Goal: Information Seeking & Learning: Learn about a topic

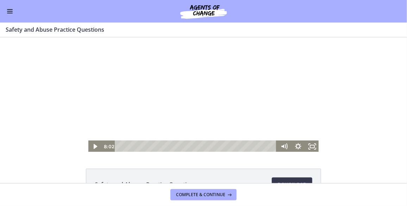
click at [180, 92] on div at bounding box center [204, 94] width 232 height 115
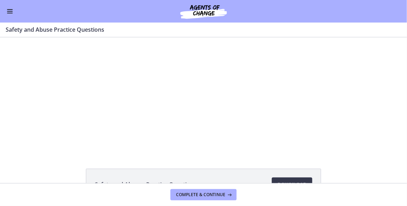
click at [88, 37] on button "Pause: ctrtam1d06jc72h4rbsg.mp4" at bounding box center [88, 37] width 0 height 0
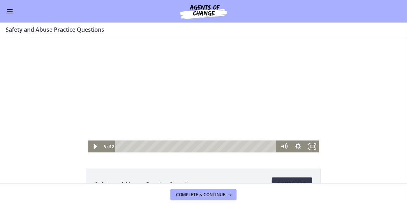
click at [104, 105] on div at bounding box center [204, 94] width 232 height 115
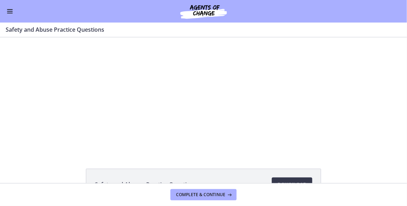
click at [88, 37] on button "Pause: ctrtam1d06jc72h4rbsg.mp4" at bounding box center [88, 37] width 0 height 0
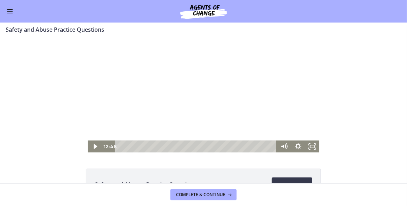
click at [130, 118] on div at bounding box center [204, 94] width 232 height 115
click at [187, 80] on div at bounding box center [204, 94] width 232 height 115
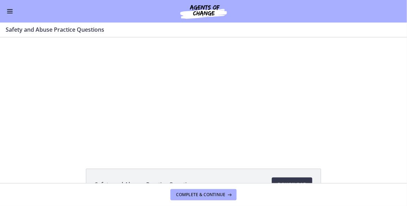
click at [88, 37] on button "Pause: ctrtam1d06jc72h4rbsg.mp4" at bounding box center [88, 37] width 0 height 0
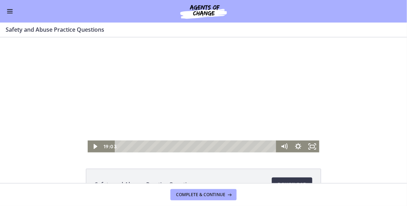
click at [224, 72] on div at bounding box center [204, 94] width 232 height 115
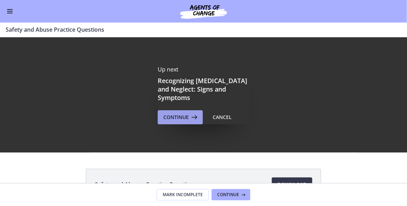
click at [189, 113] on icon at bounding box center [194, 117] width 10 height 8
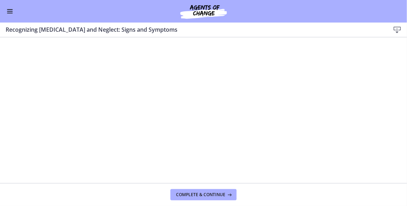
click at [395, 27] on icon at bounding box center [397, 30] width 8 height 8
click at [198, 197] on span "Complete & continue" at bounding box center [200, 195] width 49 height 6
click at [397, 29] on icon at bounding box center [397, 30] width 8 height 8
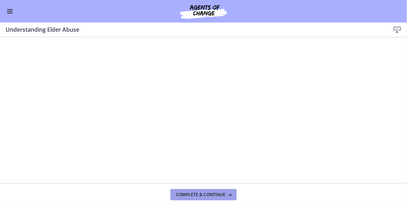
click at [191, 197] on span "Complete & continue" at bounding box center [200, 195] width 49 height 6
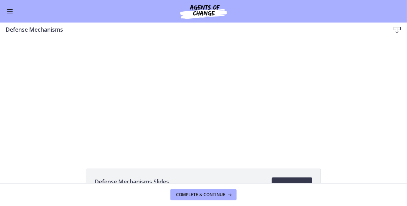
click at [9, 11] on span "Enable menu" at bounding box center [10, 11] width 6 height 1
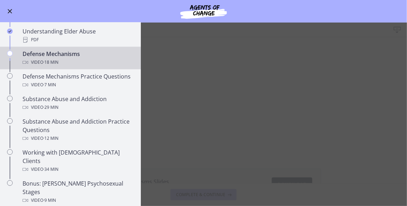
scroll to position [361, 0]
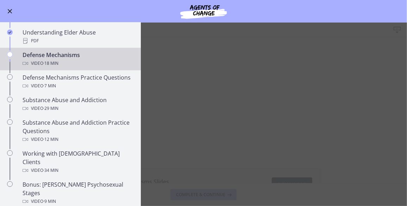
click at [355, 137] on main "Defense Mechanisms Download Enable fullscreen Defense Mechanisms Slides 124 KB …" at bounding box center [203, 114] width 407 height 183
click at [330, 114] on main "Defense Mechanisms Download Enable fullscreen Defense Mechanisms Slides 124 KB …" at bounding box center [203, 114] width 407 height 183
click at [8, 7] on button "Enable menu" at bounding box center [10, 11] width 8 height 8
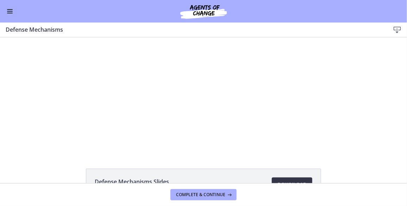
click at [288, 177] on link "Download Opens in a new window" at bounding box center [292, 184] width 40 height 14
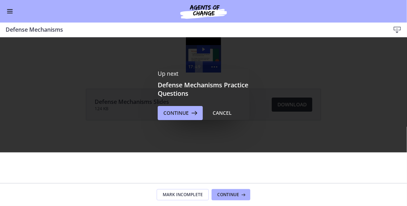
scroll to position [0, 0]
click at [179, 108] on button "Continue" at bounding box center [180, 113] width 45 height 14
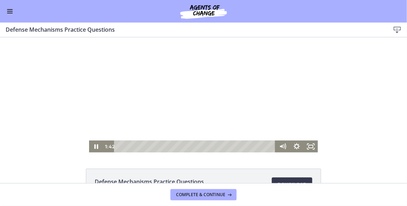
click at [269, 91] on div at bounding box center [203, 94] width 229 height 115
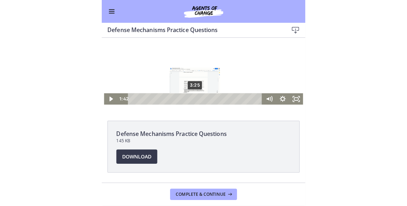
scroll to position [41, 0]
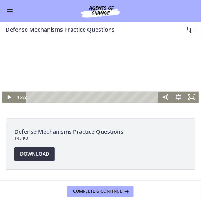
click at [37, 155] on span "Download Opens in a new window" at bounding box center [34, 154] width 29 height 8
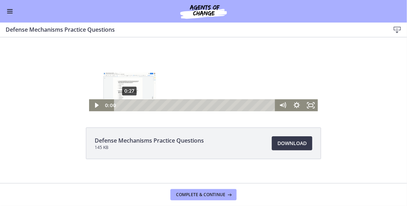
click at [126, 105] on div "0:27" at bounding box center [195, 105] width 153 height 12
click at [95, 107] on icon "Play Video" at bounding box center [97, 105] width 4 height 6
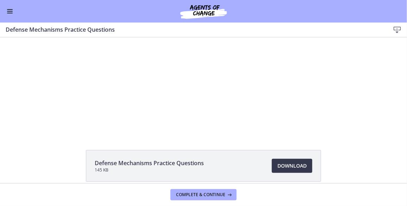
scroll to position [7, 0]
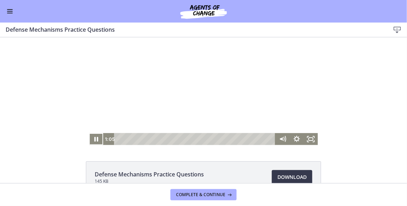
click at [61, 119] on div "Click for sound @keyframes VOLUME_SMALL_WAVE_FLASH { 0% { opacity: 0; } 33% { o…" at bounding box center [203, 87] width 407 height 115
click at [185, 102] on div at bounding box center [203, 87] width 229 height 115
click at [205, 64] on div at bounding box center [203, 87] width 229 height 115
click at [163, 97] on div at bounding box center [203, 87] width 229 height 115
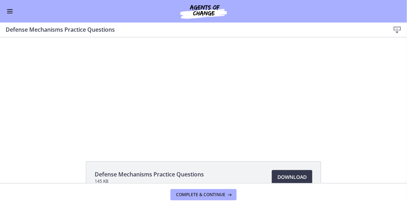
click at [12, 10] on span "Enable menu" at bounding box center [10, 9] width 6 height 1
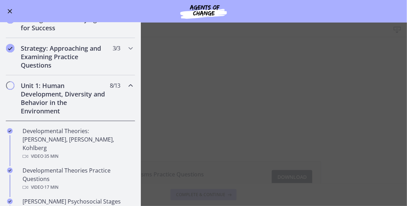
scroll to position [92, 0]
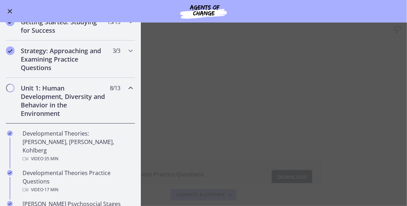
click at [293, 70] on main "Defense Mechanisms Practice Questions Download Enable fullscreen Defense Mechan…" at bounding box center [203, 114] width 407 height 183
click at [350, 72] on main "Defense Mechanisms Practice Questions Download Enable fullscreen Defense Mechan…" at bounding box center [203, 114] width 407 height 183
click at [8, 10] on span "Enable menu" at bounding box center [10, 11] width 5 height 5
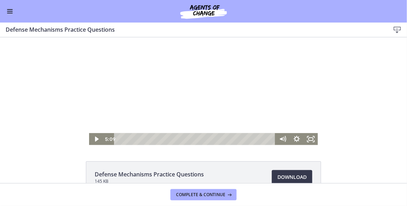
click at [143, 116] on div at bounding box center [203, 87] width 229 height 115
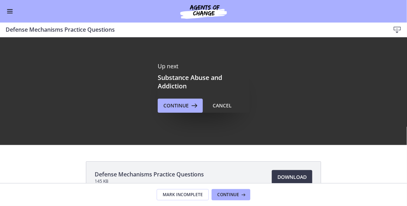
scroll to position [0, 0]
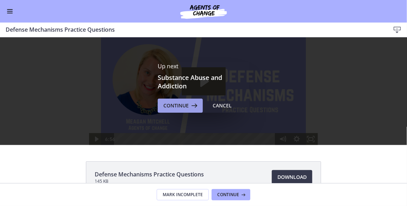
click at [190, 109] on icon at bounding box center [194, 105] width 10 height 8
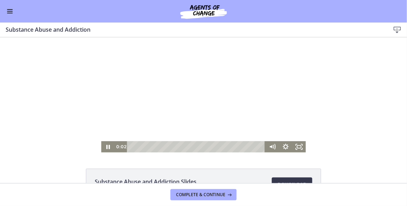
click at [204, 101] on div at bounding box center [203, 94] width 204 height 115
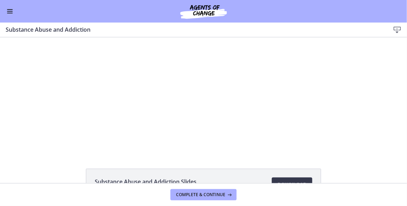
click at [37, 121] on div "Click for sound @keyframes VOLUME_SMALL_WAVE_FLASH { 0% { opacity: 0; } 33% { o…" at bounding box center [203, 94] width 407 height 115
